Goal: Task Accomplishment & Management: Manage account settings

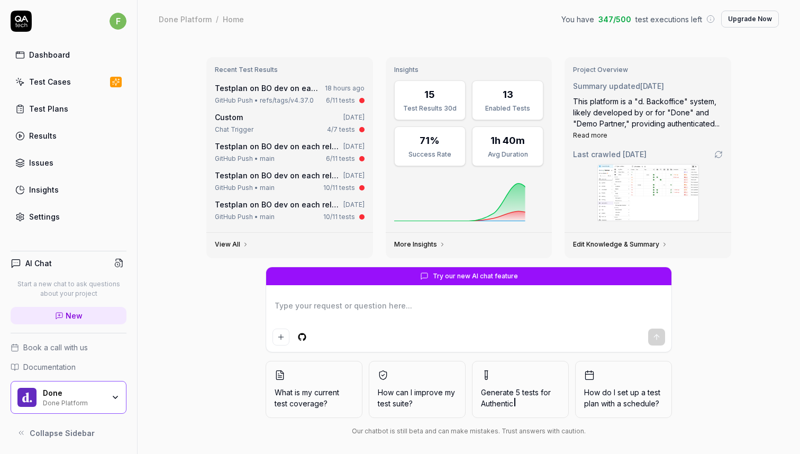
click at [642, 46] on div "Recent Test Results Testplan on BO dev on each release 18 hours ago GitHub Push…" at bounding box center [469, 249] width 662 height 423
click at [632, 39] on div "Recent Test Results Testplan on BO dev on each release 18 hours ago GitHub Push…" at bounding box center [469, 249] width 662 height 423
click at [685, 20] on span "test executions left" at bounding box center [668, 19] width 67 height 11
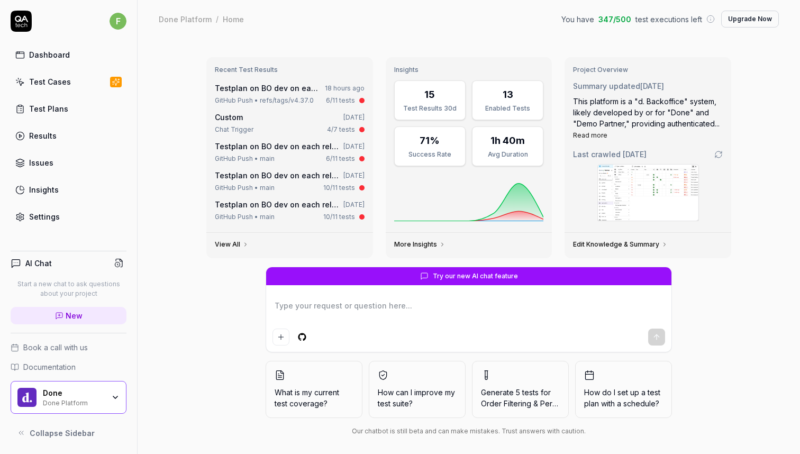
click at [707, 20] on div "You have 347 / 500 test executions left" at bounding box center [637, 19] width 153 height 11
click at [631, 38] on div "Recent Test Results Testplan on BO dev on each release 18 hours ago GitHub Push…" at bounding box center [469, 249] width 662 height 423
click at [172, 87] on div "Recent Test Results Testplan on BO dev on each release 18 hours ago GitHub Push…" at bounding box center [469, 249] width 662 height 423
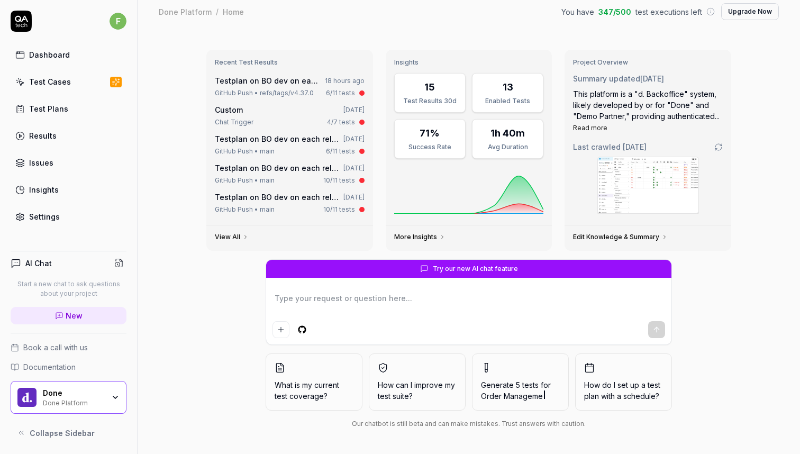
scroll to position [7, 0]
click at [61, 221] on link "Settings" at bounding box center [69, 216] width 116 height 21
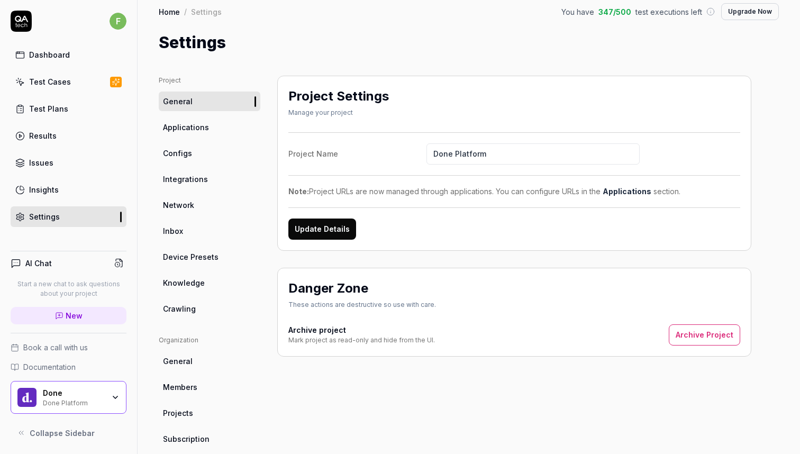
click at [488, 232] on div "Update Details" at bounding box center [514, 228] width 452 height 21
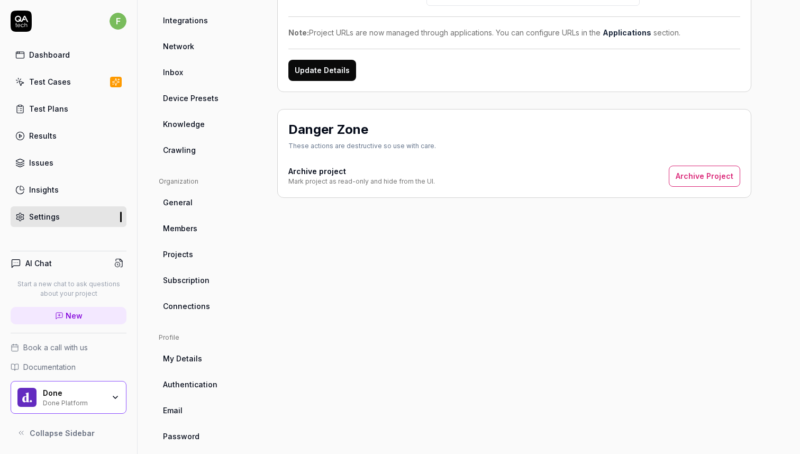
scroll to position [167, 0]
click at [208, 269] on ul "Organization General Members Projects Subscription Connections" at bounding box center [210, 245] width 102 height 139
click at [207, 278] on span "Subscription" at bounding box center [186, 279] width 47 height 11
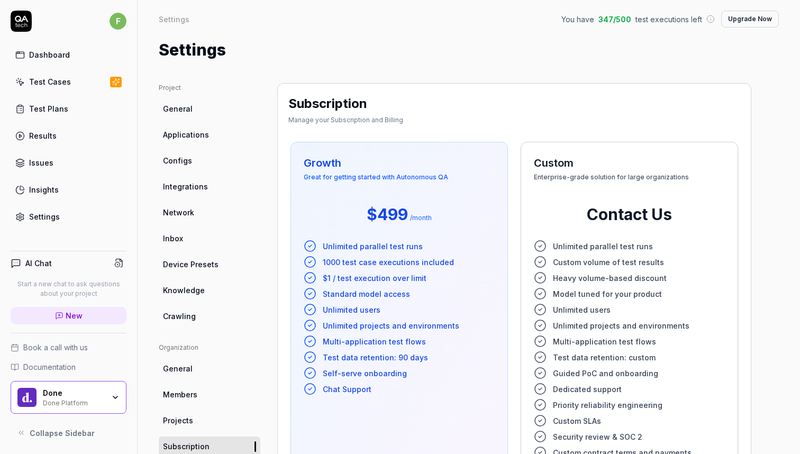
click at [176, 20] on div "Settings" at bounding box center [174, 19] width 31 height 11
click at [227, 24] on div "Settings You have 347 / 500 test executions left Upgrade Now" at bounding box center [469, 19] width 620 height 17
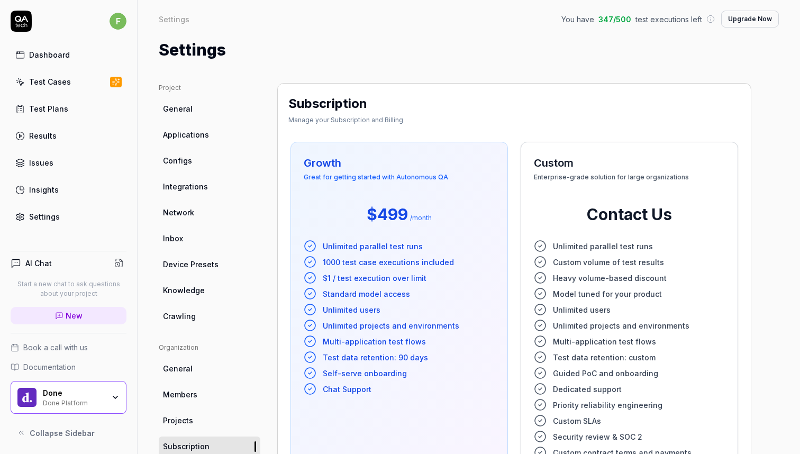
click at [28, 21] on icon at bounding box center [21, 21] width 21 height 21
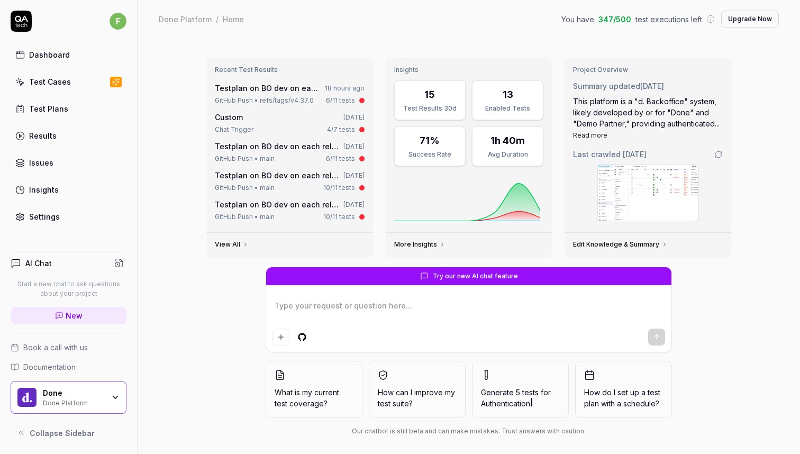
click at [198, 333] on div "Try our new AI chat feature What is my current test coverage? How can I improve…" at bounding box center [469, 354] width 542 height 174
click at [197, 349] on div "Recent Test Results Testplan on BO dev on each release 18 hours ago GitHub Push…" at bounding box center [469, 249] width 662 height 423
click at [209, 398] on div "Try our new AI chat feature What is my current test coverage? How can I improve…" at bounding box center [469, 354] width 542 height 174
type textarea "*"
